Goal: Task Accomplishment & Management: Manage account settings

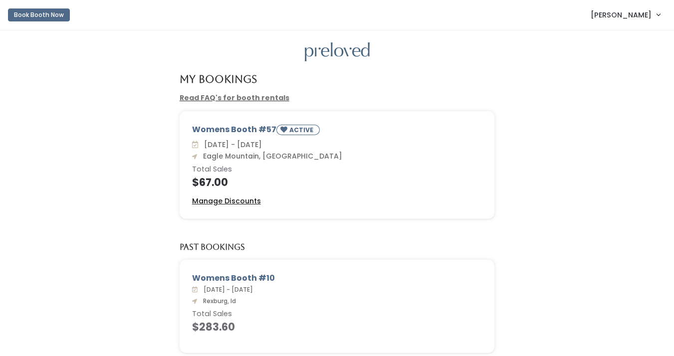
click at [228, 201] on u "Manage Discounts" at bounding box center [226, 201] width 69 height 10
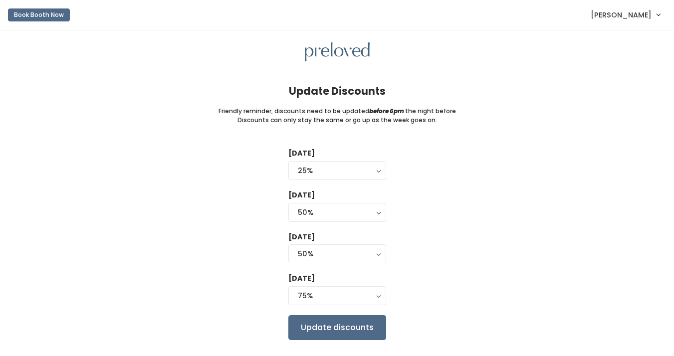
click at [426, 199] on div "Tuesday 0% 25% 50% 75% 90% 25% Wednesday 0% 25% 50% 75% 90% 50% Thursday 0% 25%…" at bounding box center [337, 244] width 643 height 192
click at [358, 335] on input "Update discounts" at bounding box center [338, 328] width 98 height 25
